Goal: Transaction & Acquisition: Book appointment/travel/reservation

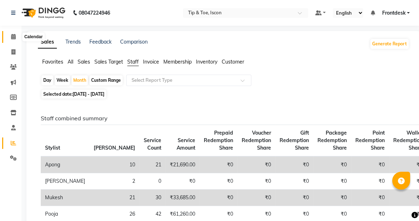
click at [14, 34] on icon at bounding box center [13, 36] width 5 height 5
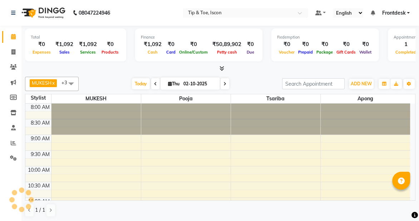
scroll to position [283, 0]
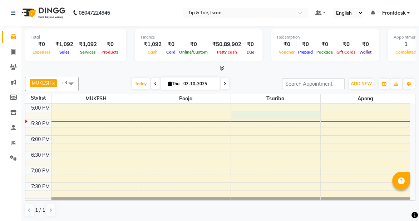
click at [282, 120] on td at bounding box center [230, 124] width 359 height 8
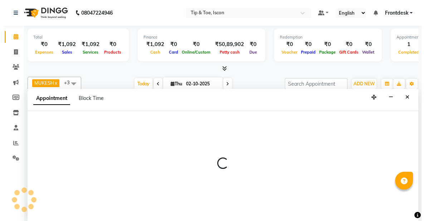
scroll to position [0, 0]
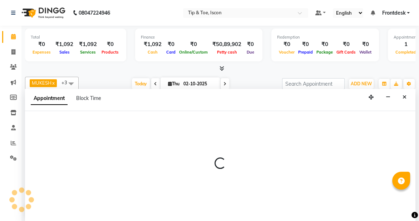
select select "42682"
select select "tentative"
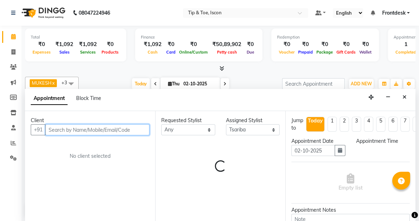
click at [51, 117] on div "Client" at bounding box center [90, 121] width 119 height 8
select select "1035"
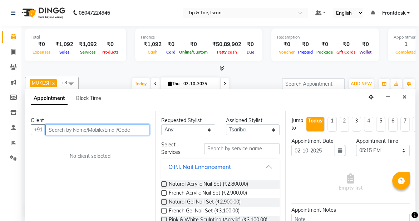
click at [61, 130] on input "text" at bounding box center [97, 130] width 104 height 11
type input "2261148181"
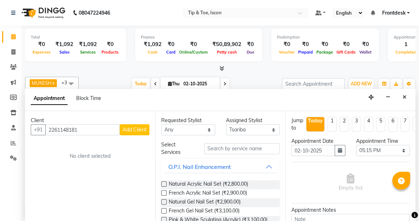
click at [130, 132] on span "Add Client" at bounding box center [135, 130] width 24 height 6
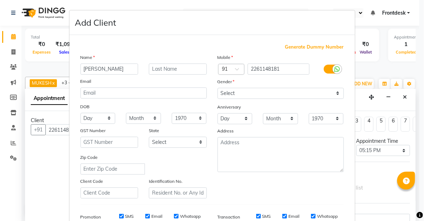
type input "[PERSON_NAME]"
click at [277, 90] on select "Select [DEMOGRAPHIC_DATA] [DEMOGRAPHIC_DATA] Other Prefer Not To Say" at bounding box center [281, 93] width 126 height 11
click at [218, 88] on select "Select [DEMOGRAPHIC_DATA] [DEMOGRAPHIC_DATA] Other Prefer Not To Say" at bounding box center [281, 93] width 126 height 11
click at [273, 97] on select "Select [DEMOGRAPHIC_DATA] [DEMOGRAPHIC_DATA] Other Prefer Not To Say" at bounding box center [281, 93] width 126 height 11
select select "[DEMOGRAPHIC_DATA]"
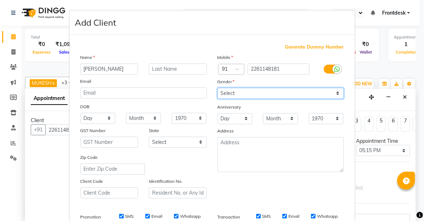
click at [218, 88] on select "Select [DEMOGRAPHIC_DATA] [DEMOGRAPHIC_DATA] Other Prefer Not To Say" at bounding box center [281, 93] width 126 height 11
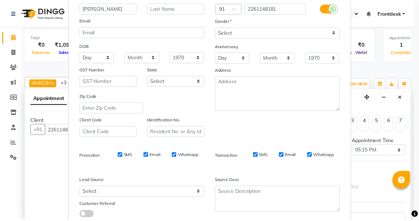
scroll to position [111, 0]
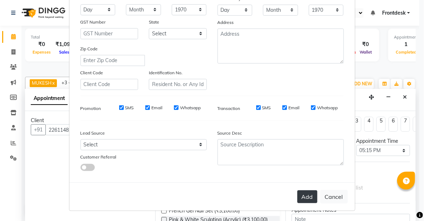
click at [306, 191] on button "Add" at bounding box center [307, 197] width 20 height 13
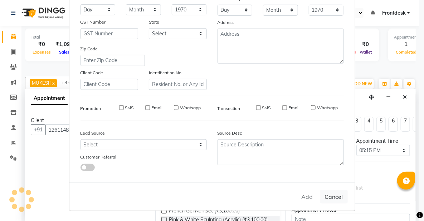
select select
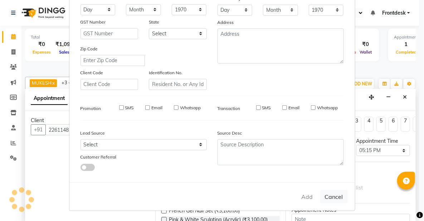
select select
checkbox input "false"
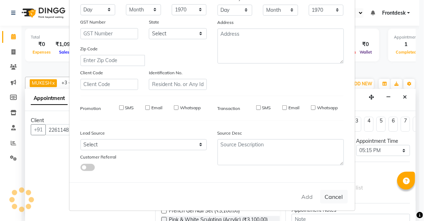
checkbox input "false"
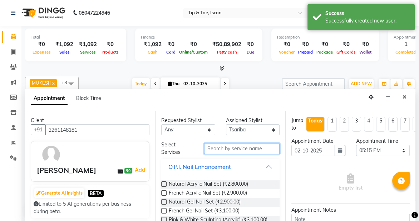
click at [227, 148] on input "text" at bounding box center [241, 148] width 75 height 11
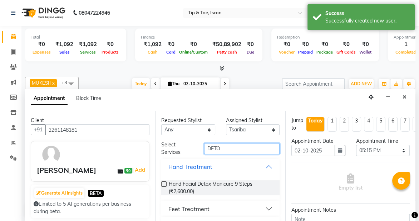
type input "DETO"
click at [173, 210] on div "Feet Treatment" at bounding box center [189, 209] width 41 height 9
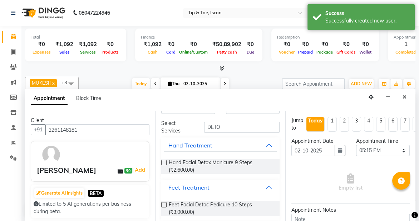
scroll to position [43, 0]
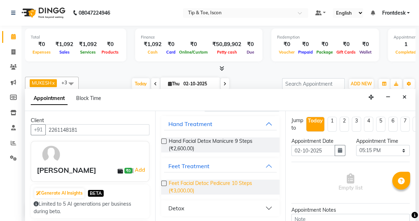
click at [180, 182] on span "Feet Facial Detoc Pedicure 10 Steps (₹3,000.00)" at bounding box center [221, 187] width 105 height 15
checkbox input "false"
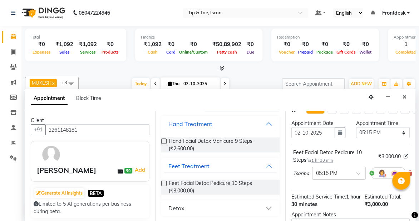
scroll to position [103, 0]
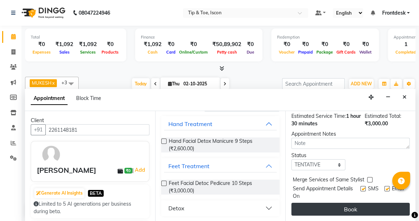
click at [361, 203] on button "Book" at bounding box center [351, 209] width 118 height 13
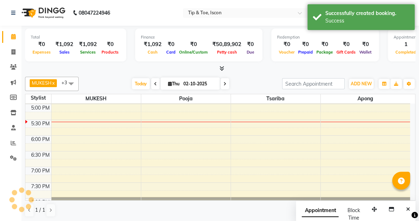
scroll to position [0, 0]
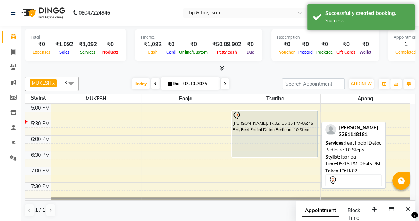
click at [247, 150] on div "[PERSON_NAME], TK02, 05:15 PM-06:45 PM, Feet Facial Detoc Pedicure 10 Steps" at bounding box center [275, 134] width 86 height 46
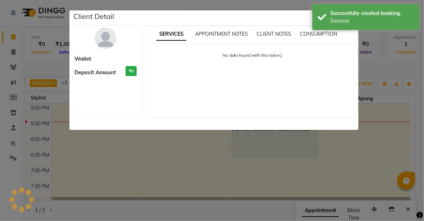
click at [247, 150] on ngb-modal-window "Client Detail Wallet Deposit Amount ₹0 SERVICES APPOINTMENT NOTES CLIENT NOTES …" at bounding box center [212, 110] width 424 height 221
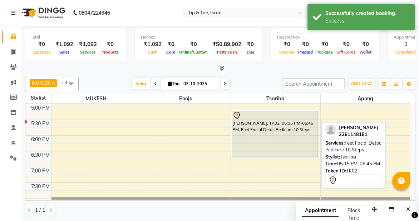
click at [247, 150] on div "[PERSON_NAME], TK02, 05:15 PM-06:45 PM, Feet Facial Detoc Pedicure 10 Steps" at bounding box center [275, 134] width 86 height 46
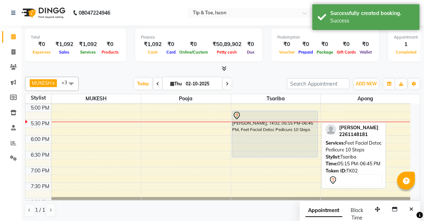
select select "7"
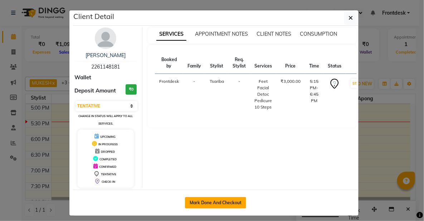
click at [216, 202] on button "Mark Done And Checkout" at bounding box center [215, 203] width 61 height 11
select select "service"
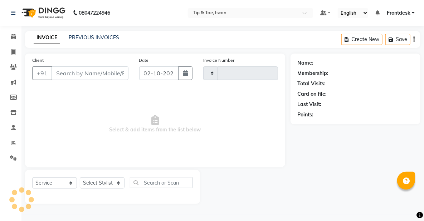
type input "0604"
select select "5988"
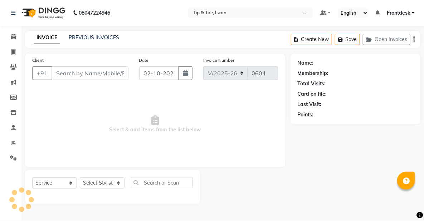
type input "2261148181"
select select "42682"
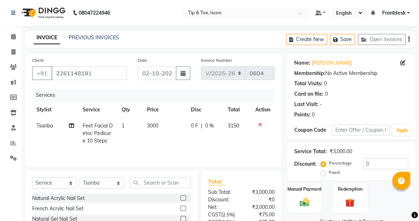
scroll to position [72, 0]
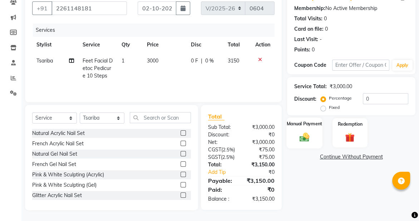
click at [299, 132] on img at bounding box center [305, 137] width 16 height 11
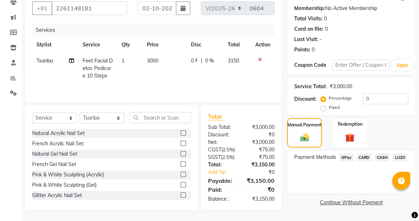
click at [379, 153] on span "CASH" at bounding box center [382, 157] width 15 height 8
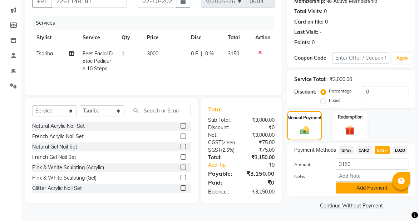
click at [354, 185] on button "Add Payment" at bounding box center [372, 188] width 73 height 11
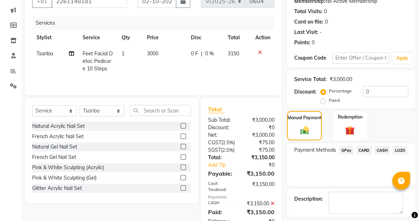
click at [385, 147] on span "CASH" at bounding box center [382, 150] width 15 height 8
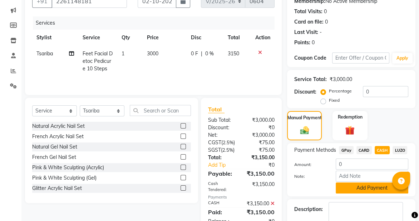
click at [354, 188] on button "Add Payment" at bounding box center [372, 188] width 73 height 11
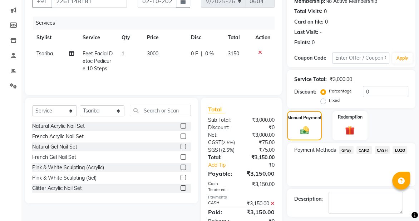
scroll to position [110, 0]
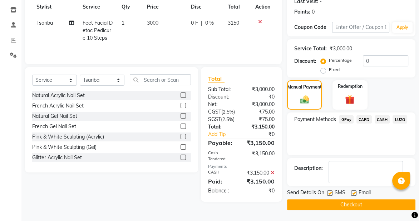
click at [352, 200] on button "Checkout" at bounding box center [351, 205] width 128 height 11
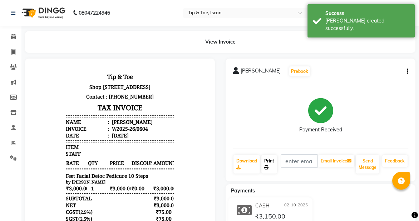
click at [272, 168] on link "Print" at bounding box center [270, 164] width 16 height 19
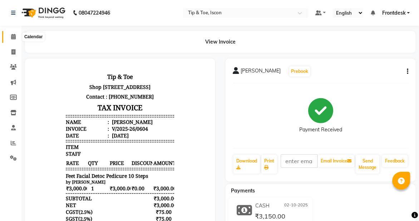
click at [10, 36] on span at bounding box center [13, 37] width 13 height 8
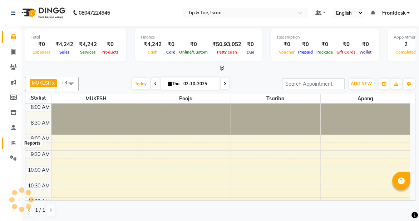
click at [13, 143] on icon at bounding box center [13, 143] width 5 height 5
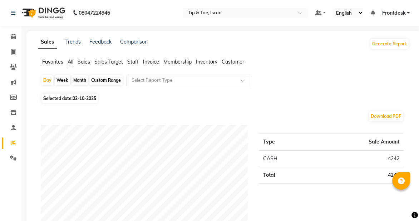
click at [82, 81] on div "Month" at bounding box center [80, 80] width 16 height 10
select select "10"
select select "2025"
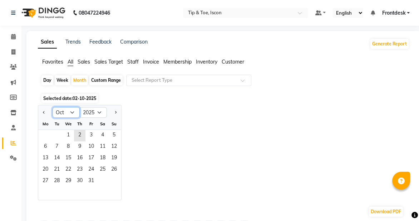
click at [73, 111] on select "Jan Feb Mar Apr May Jun [DATE] Aug Sep Oct Nov Dec" at bounding box center [66, 112] width 27 height 11
select select "9"
click at [53, 107] on select "Jan Feb Mar Apr May Jun [DATE] Aug Sep Oct Nov Dec" at bounding box center [66, 112] width 27 height 11
click at [44, 135] on span "1" at bounding box center [45, 135] width 11 height 11
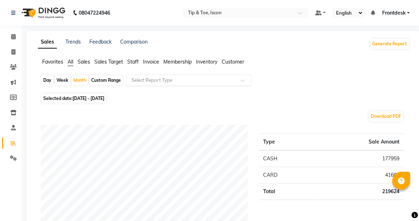
click at [153, 75] on div "Select Report Type" at bounding box center [188, 80] width 125 height 11
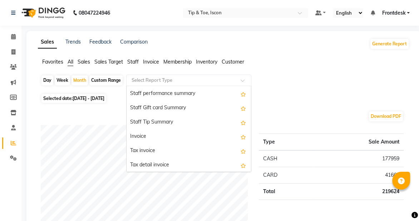
scroll to position [525, 0]
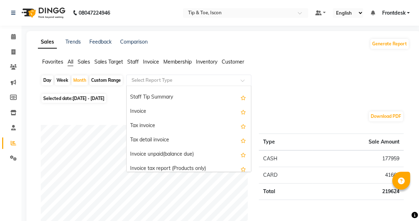
click at [315, 69] on div "Favorites All Sales Sales Target Staff Invoice Membership Inventory Customer" at bounding box center [224, 65] width 382 height 14
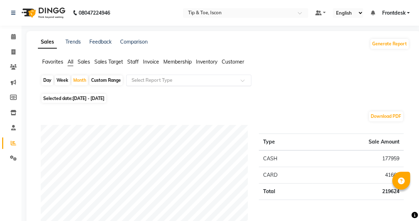
click at [159, 80] on input "text" at bounding box center [181, 80] width 103 height 7
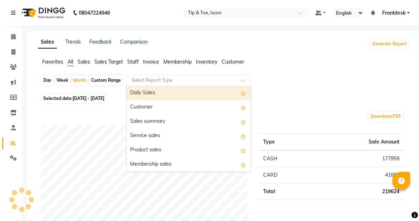
click at [134, 63] on span "Staff" at bounding box center [132, 62] width 11 height 6
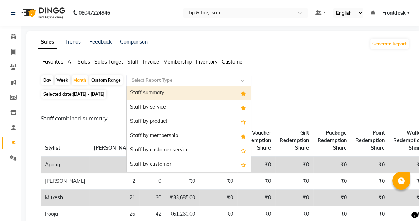
click at [152, 79] on input "text" at bounding box center [181, 80] width 103 height 7
click at [192, 94] on div "Staff summary" at bounding box center [189, 93] width 125 height 14
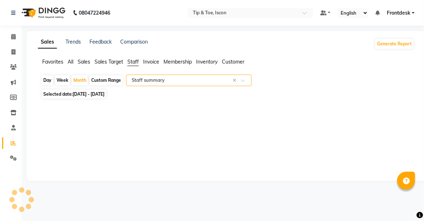
select select "full_report"
select select "csv"
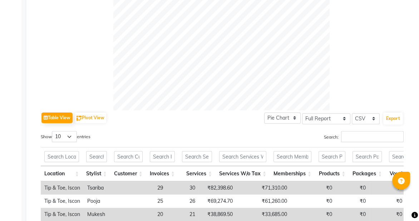
scroll to position [224, 0]
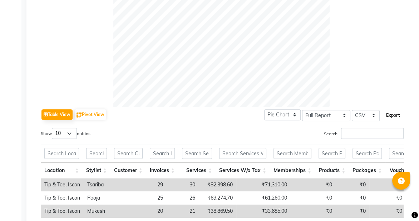
click at [392, 112] on button "Export" at bounding box center [394, 115] width 20 height 12
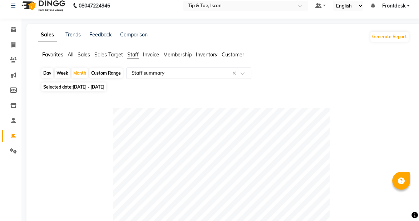
scroll to position [0, 0]
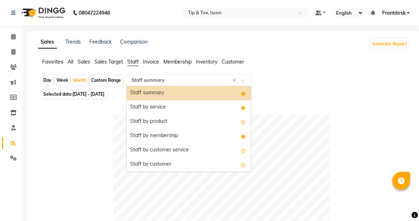
click at [245, 80] on span at bounding box center [245, 82] width 9 height 7
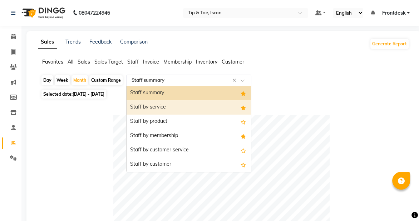
click at [211, 107] on div "Staff by service" at bounding box center [189, 108] width 125 height 14
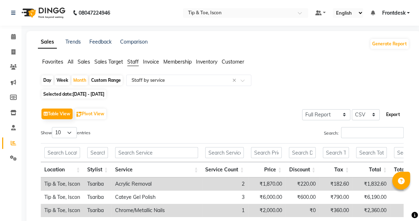
click at [396, 114] on button "Export" at bounding box center [394, 115] width 20 height 12
click at [165, 82] on input "text" at bounding box center [181, 80] width 103 height 7
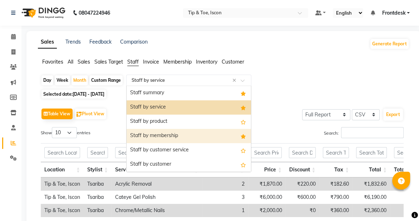
click at [194, 135] on div "Staff by membership" at bounding box center [189, 136] width 125 height 14
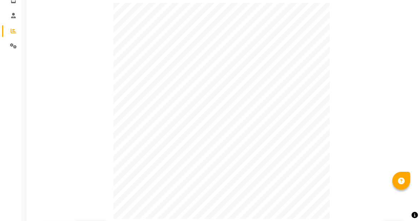
scroll to position [158, 0]
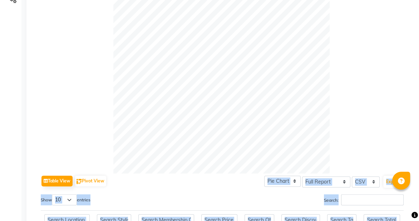
drag, startPoint x: 414, startPoint y: 143, endPoint x: 404, endPoint y: 174, distance: 31.9
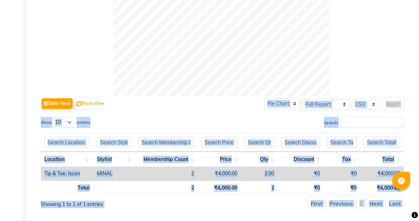
scroll to position [248, 0]
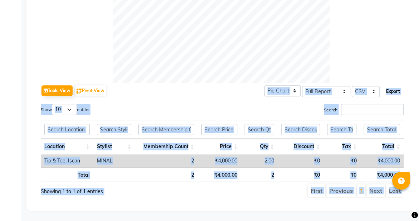
click at [391, 91] on button "Export" at bounding box center [394, 92] width 20 height 12
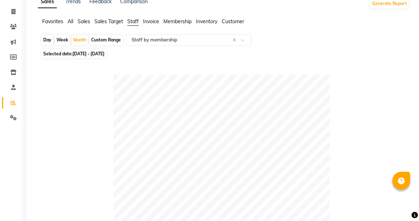
scroll to position [0, 0]
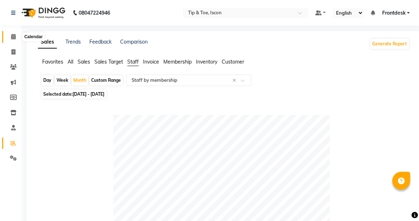
click at [18, 36] on span at bounding box center [13, 37] width 13 height 8
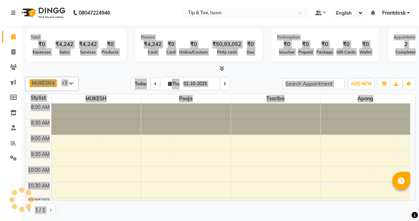
scroll to position [311, 0]
